Goal: Information Seeking & Learning: Learn about a topic

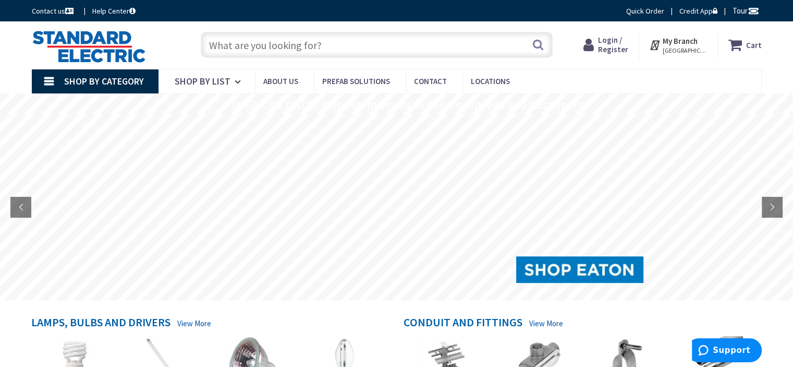
click at [342, 48] on input "text" at bounding box center [377, 45] width 352 height 26
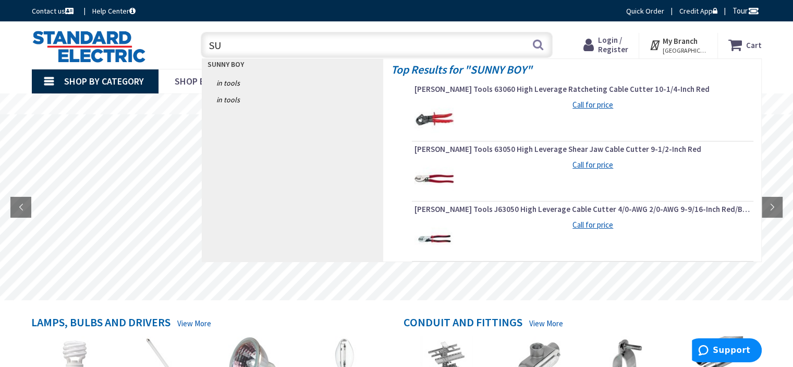
type input "S"
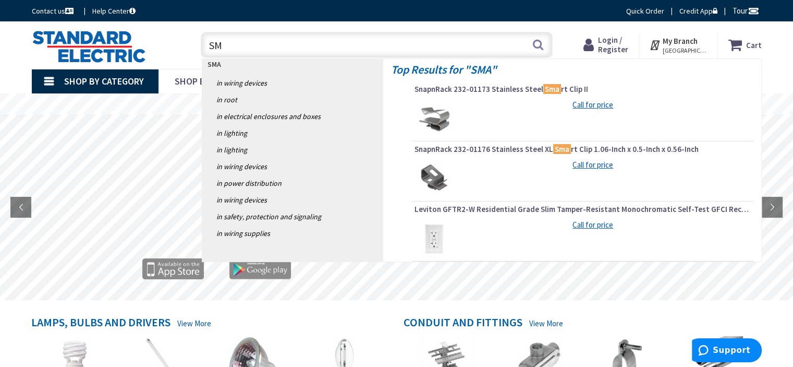
type input "S"
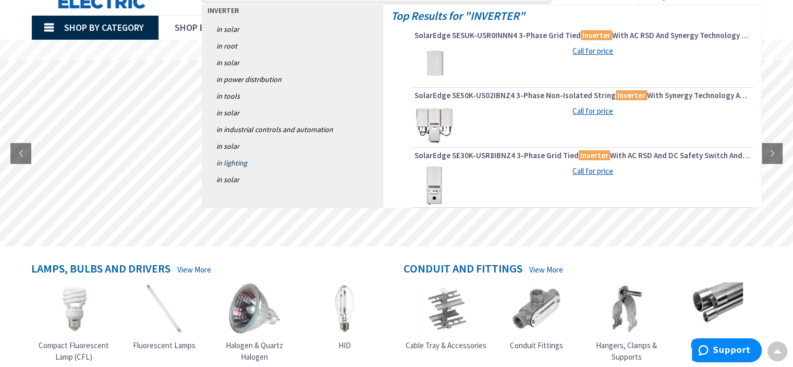
scroll to position [52, 0]
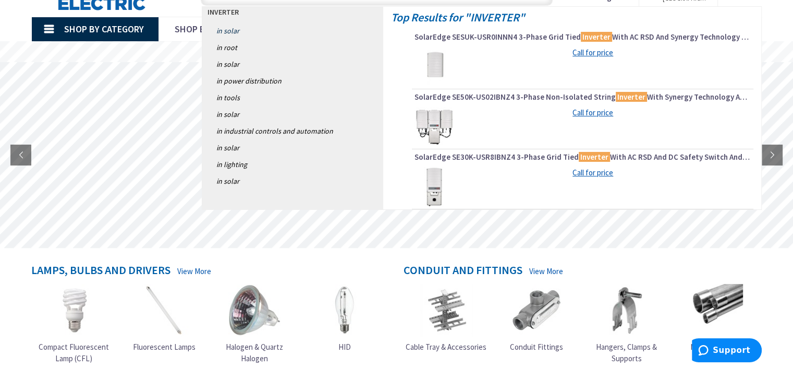
type input "INVERTER"
click at [243, 30] on link "in Solar" at bounding box center [292, 30] width 181 height 17
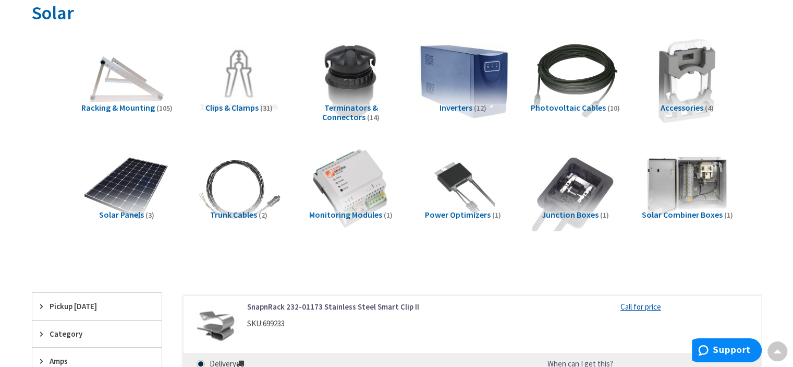
click at [461, 81] on img at bounding box center [463, 81] width 94 height 94
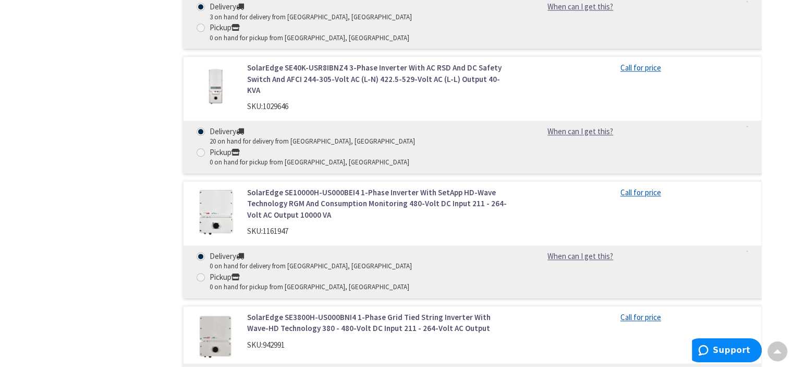
scroll to position [1369, 0]
